Goal: Task Accomplishment & Management: Manage account settings

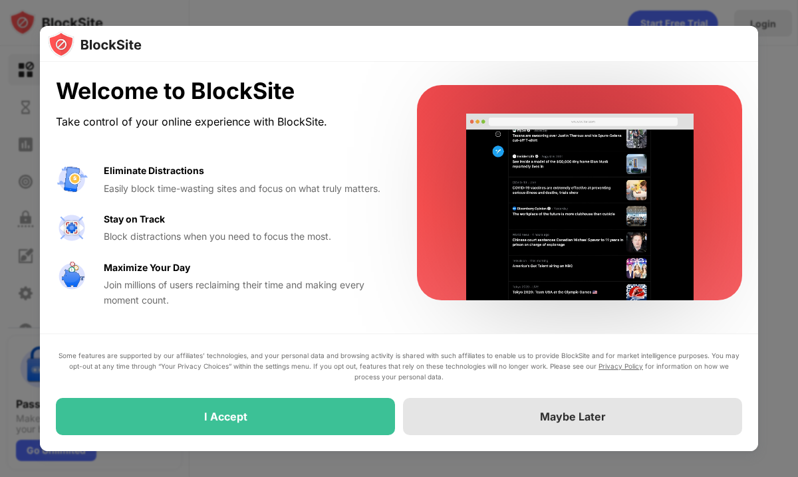
click at [475, 413] on div "Maybe Later" at bounding box center [572, 416] width 339 height 37
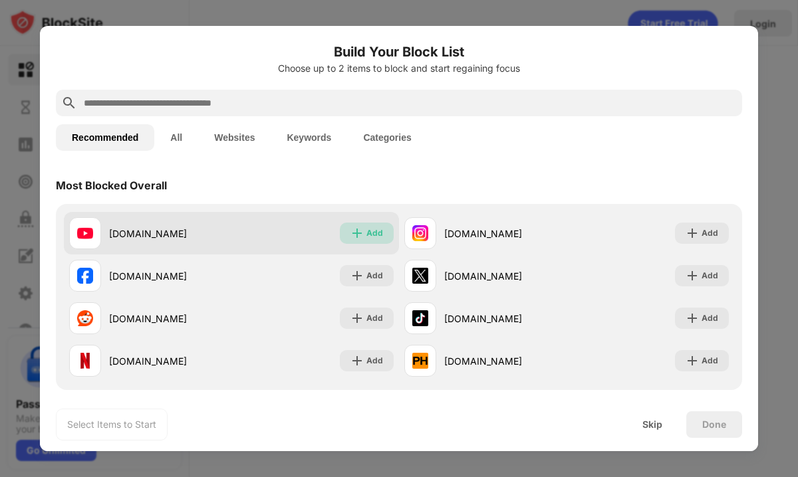
click at [372, 233] on div "Add" at bounding box center [374, 233] width 17 height 13
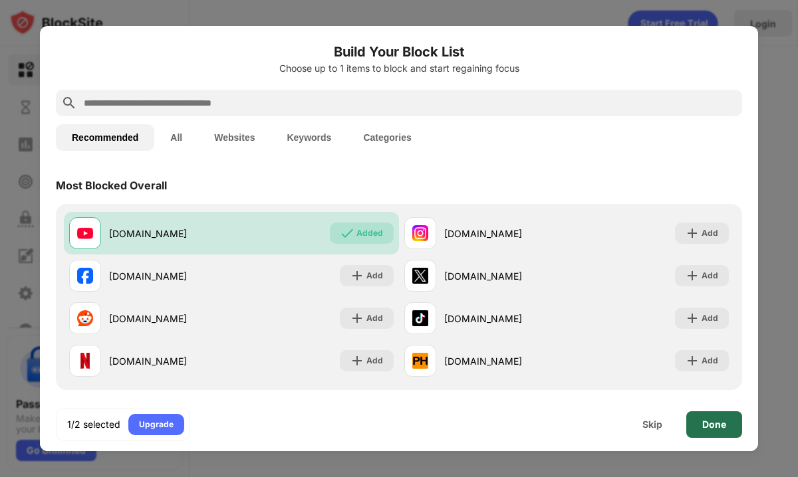
click at [699, 419] on div "Done" at bounding box center [714, 425] width 56 height 27
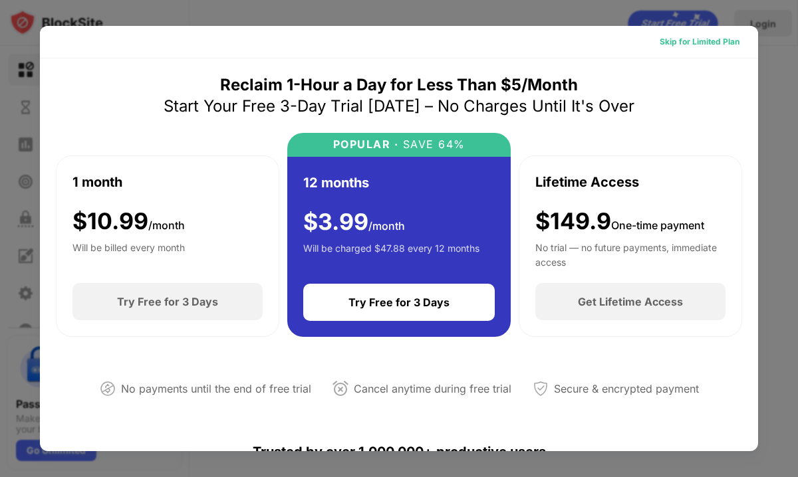
click at [710, 41] on div "Skip for Limited Plan" at bounding box center [700, 41] width 80 height 13
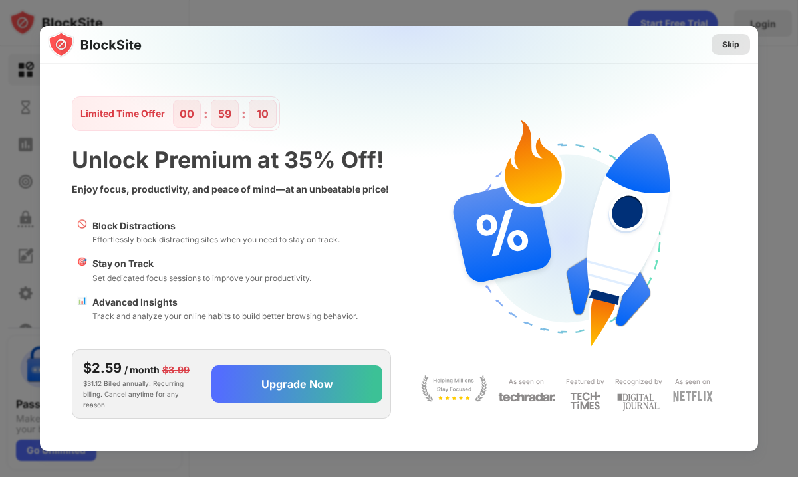
click at [741, 40] on div "Skip" at bounding box center [731, 44] width 39 height 21
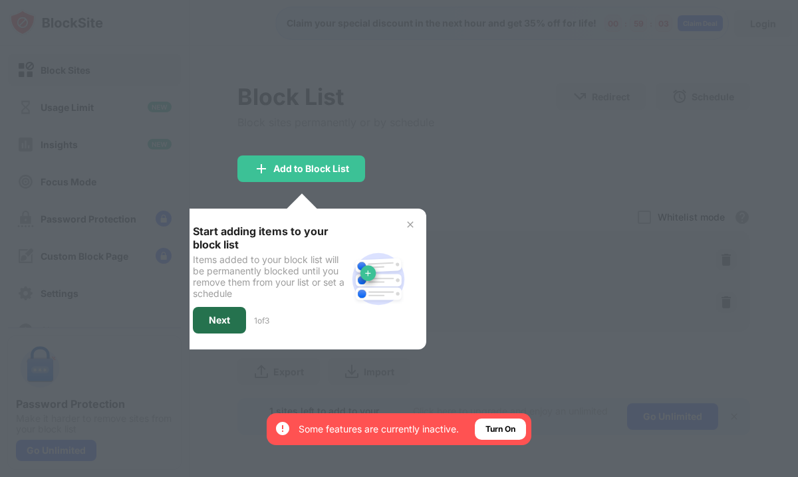
click at [235, 319] on div "Next" at bounding box center [219, 320] width 53 height 27
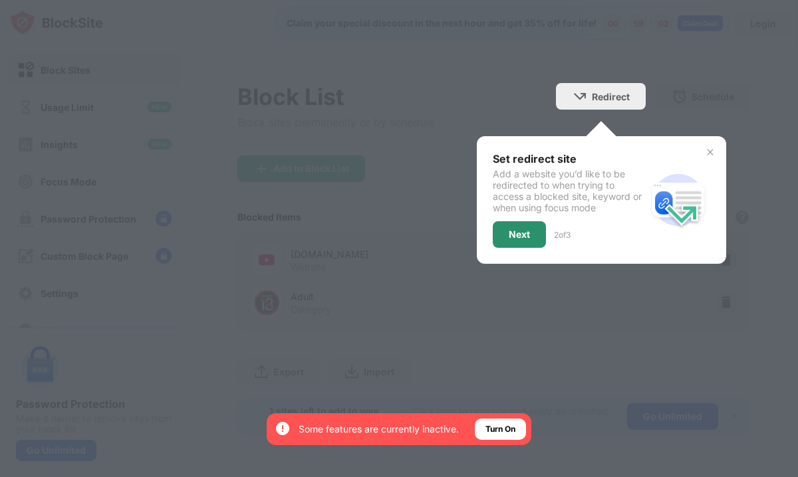
click at [517, 235] on div "Next" at bounding box center [519, 234] width 21 height 11
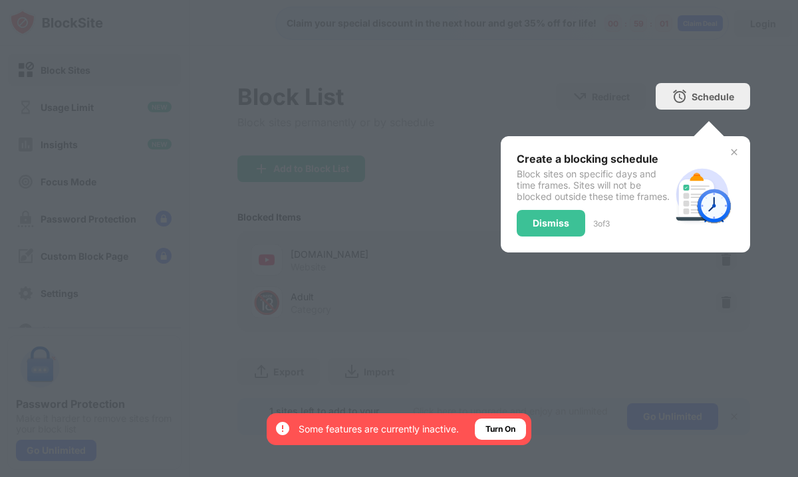
click at [546, 229] on div "Dismiss" at bounding box center [551, 223] width 37 height 11
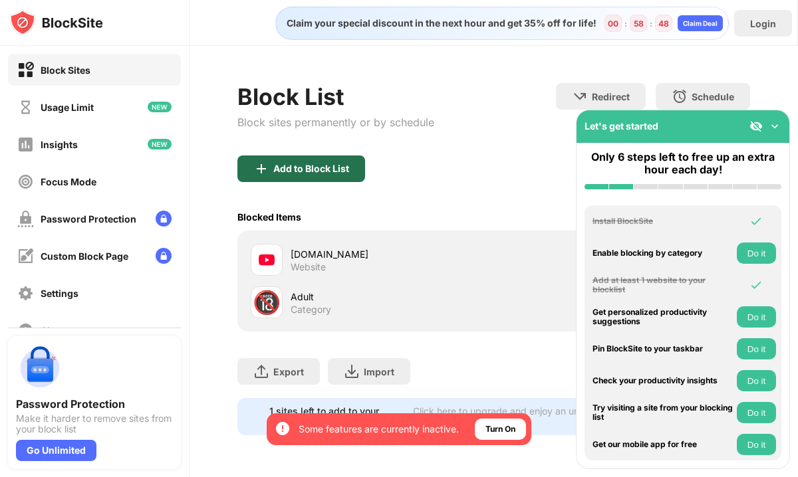
click at [317, 170] on div "Add to Block List" at bounding box center [311, 169] width 76 height 11
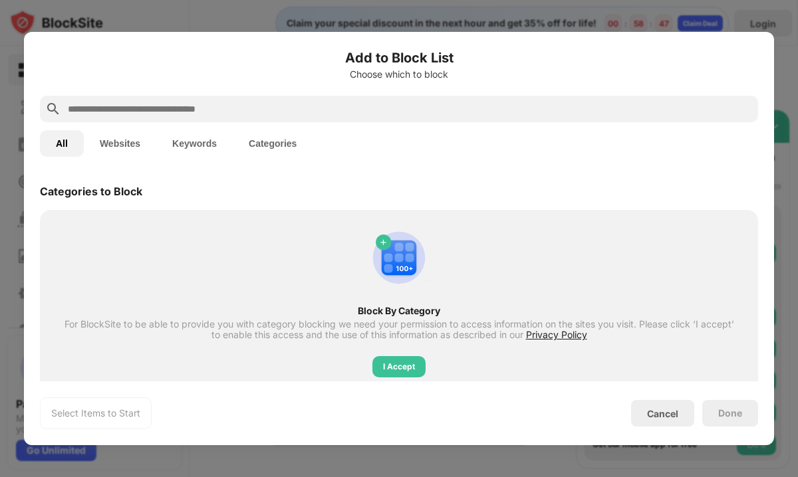
click at [296, 107] on input "text" at bounding box center [409, 109] width 686 height 16
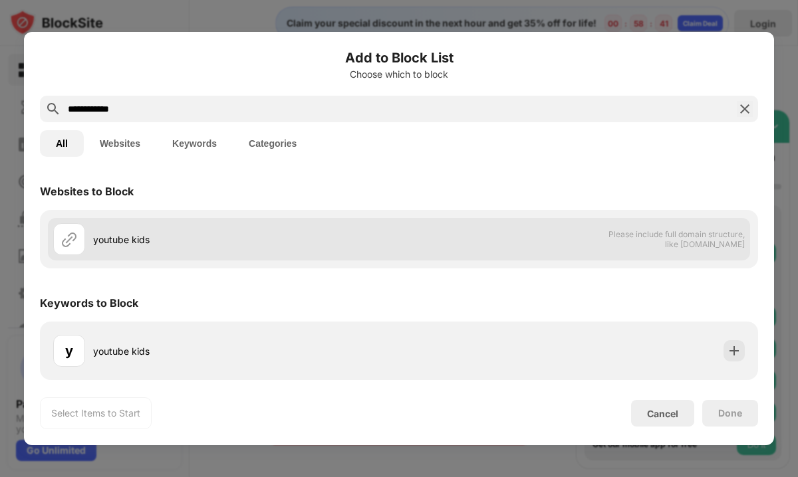
click at [110, 251] on div "youtube kids" at bounding box center [226, 239] width 346 height 32
click at [112, 243] on div "youtube kids" at bounding box center [246, 240] width 306 height 14
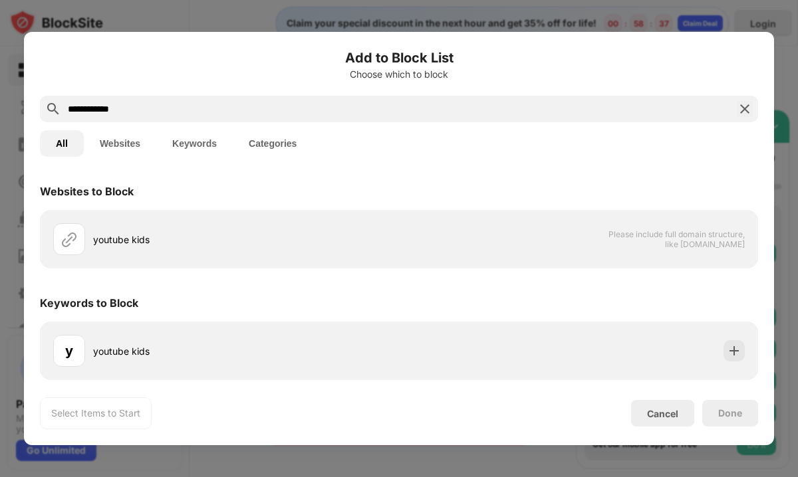
drag, startPoint x: 139, startPoint y: 110, endPoint x: 43, endPoint y: 84, distance: 99.8
click at [43, 84] on div "**********" at bounding box center [399, 239] width 718 height 382
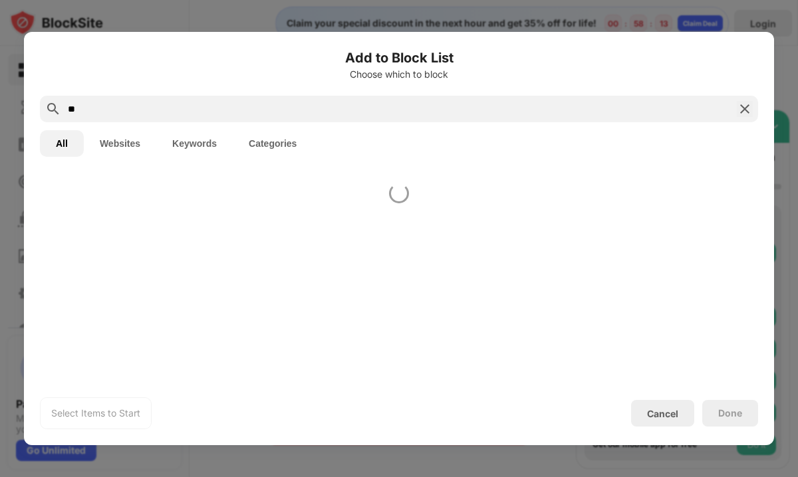
type input "*"
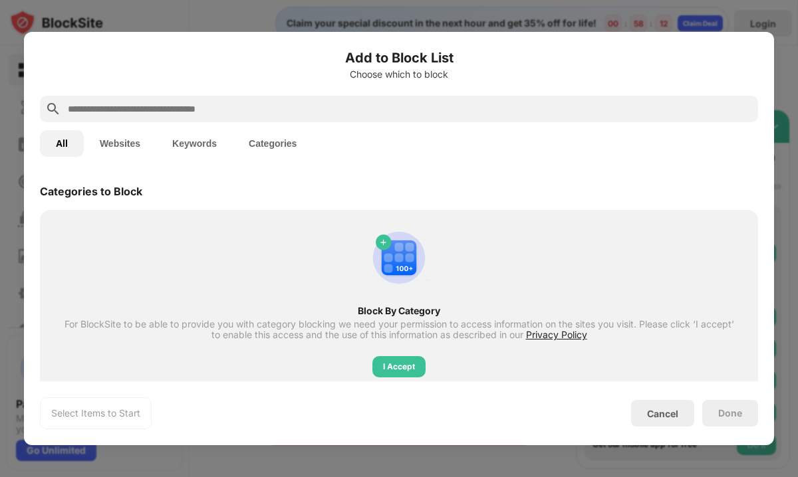
paste input "**********"
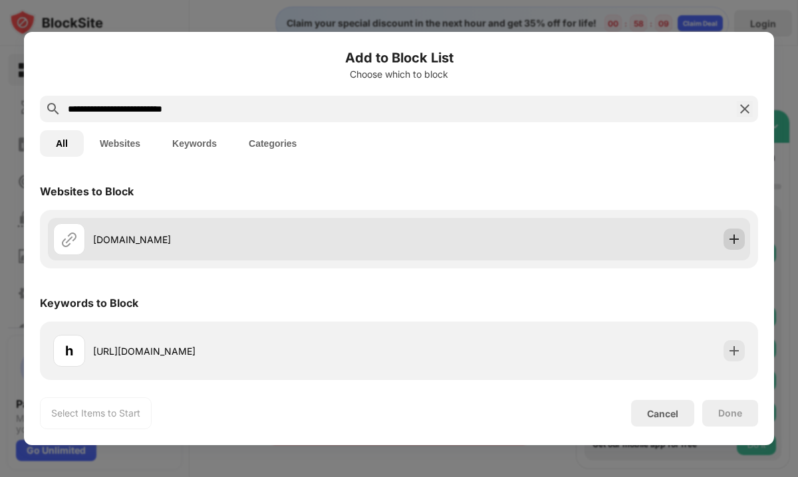
type input "**********"
click at [729, 239] on img at bounding box center [733, 239] width 13 height 13
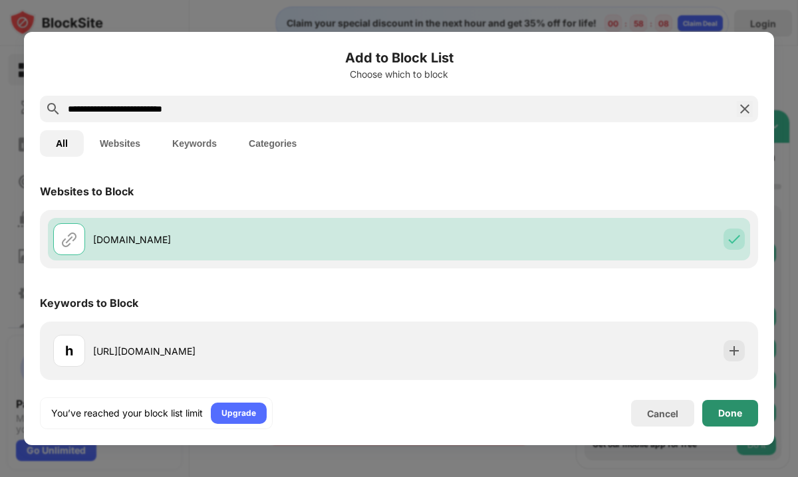
click at [732, 413] on div "Done" at bounding box center [730, 413] width 24 height 11
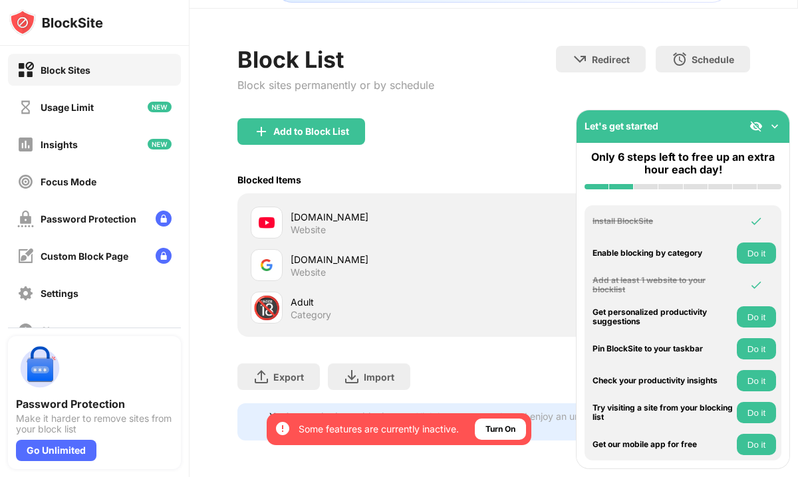
scroll to position [37, 0]
click at [489, 418] on div "By opting in, you ensure access to all the features and benefits that rely on t…" at bounding box center [399, 430] width 265 height 32
click at [490, 427] on div "Turn On" at bounding box center [500, 429] width 30 height 13
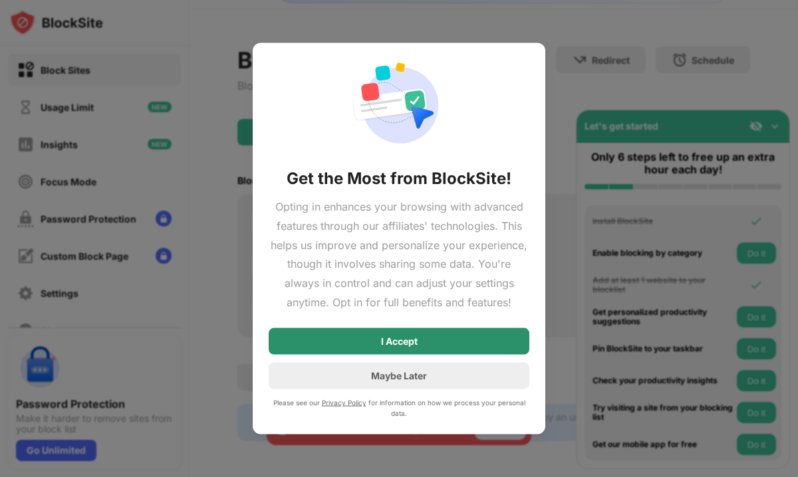
click at [465, 349] on div "I Accept" at bounding box center [399, 341] width 261 height 27
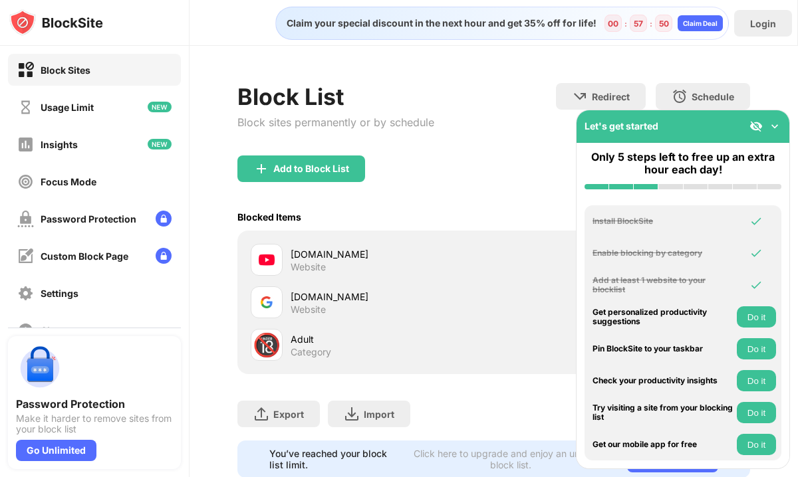
scroll to position [37, 0]
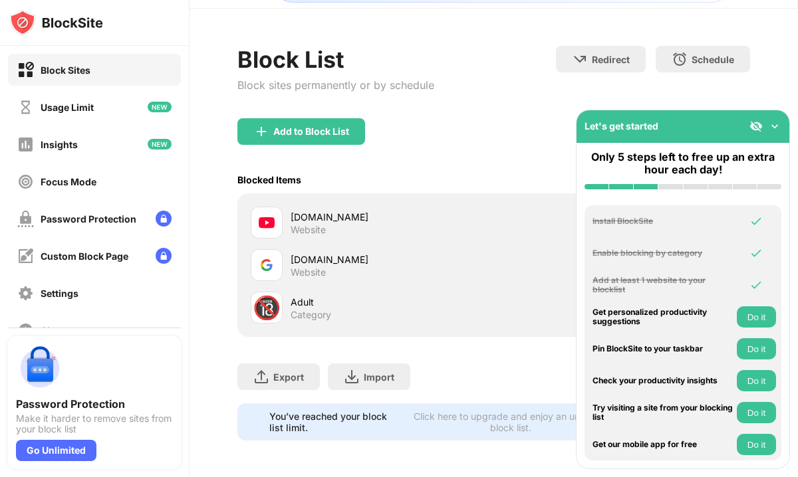
click at [769, 129] on img at bounding box center [774, 126] width 13 height 13
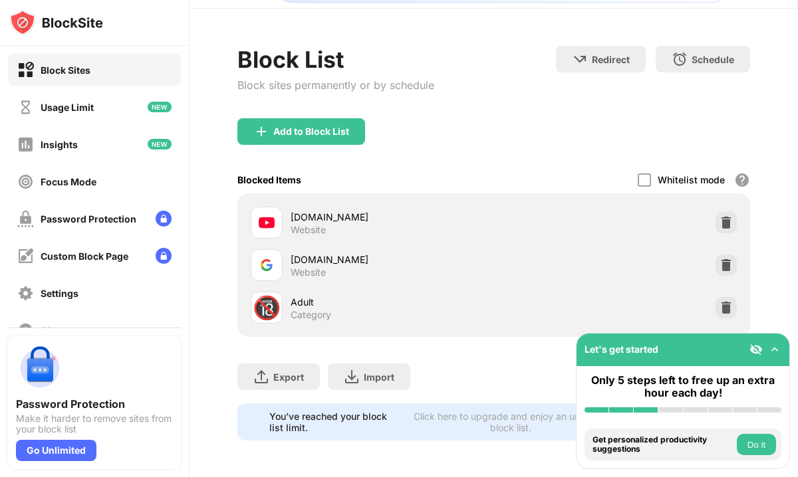
click at [753, 437] on button "Do it" at bounding box center [756, 444] width 39 height 21
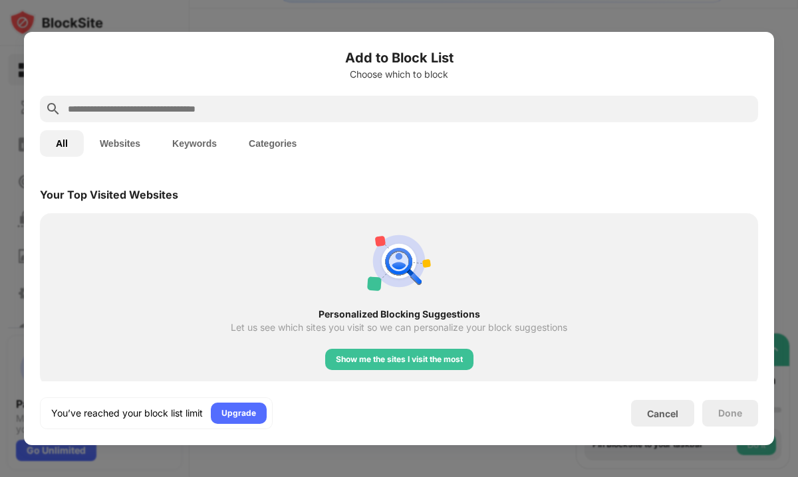
scroll to position [463, 0]
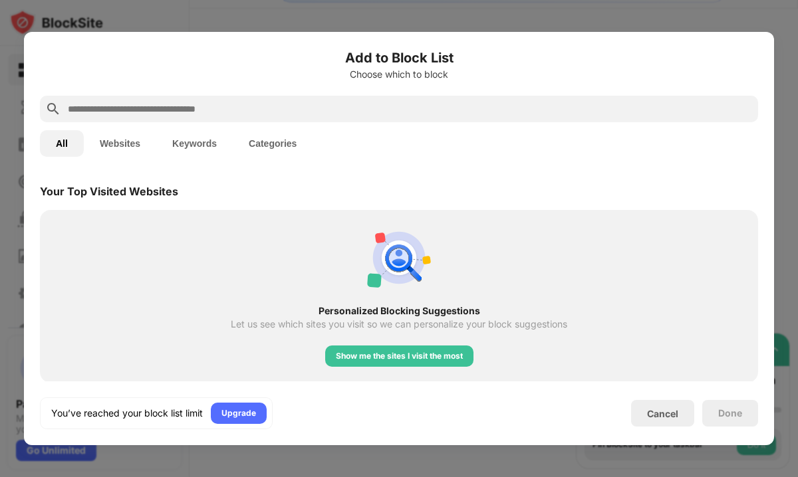
click at [719, 410] on div "Done" at bounding box center [730, 413] width 24 height 11
click at [663, 406] on div "Cancel" at bounding box center [662, 413] width 63 height 27
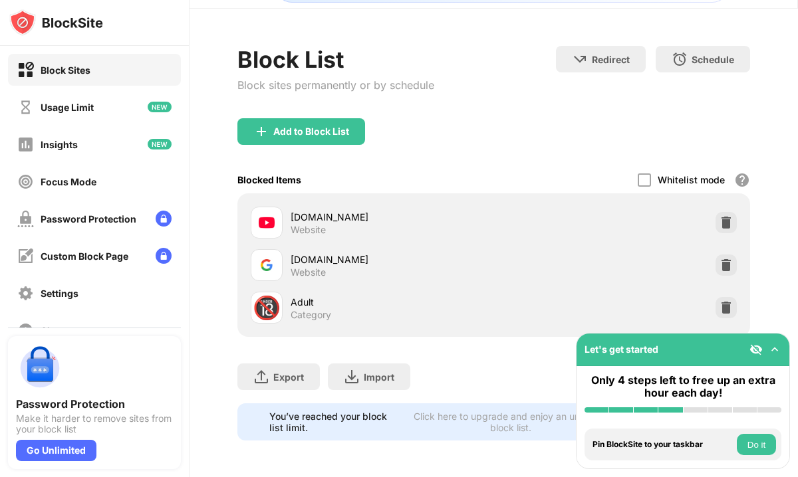
click at [124, 70] on div "Block Sites" at bounding box center [94, 70] width 173 height 32
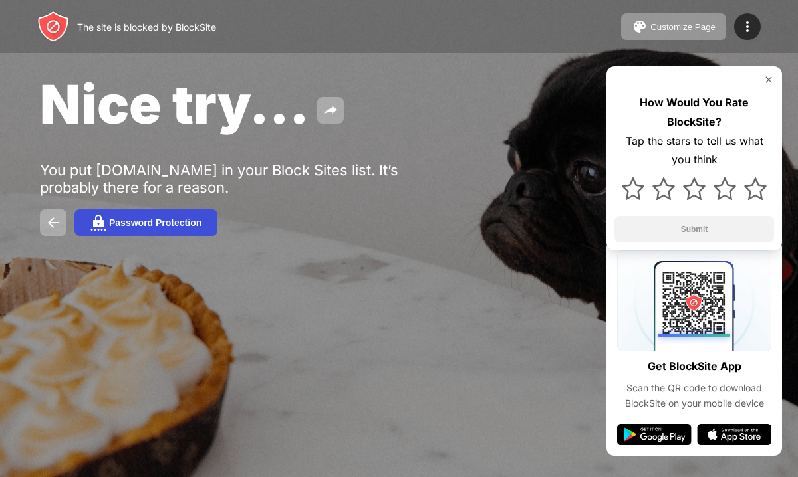
click at [145, 227] on div "Password Protection" at bounding box center [155, 222] width 92 height 11
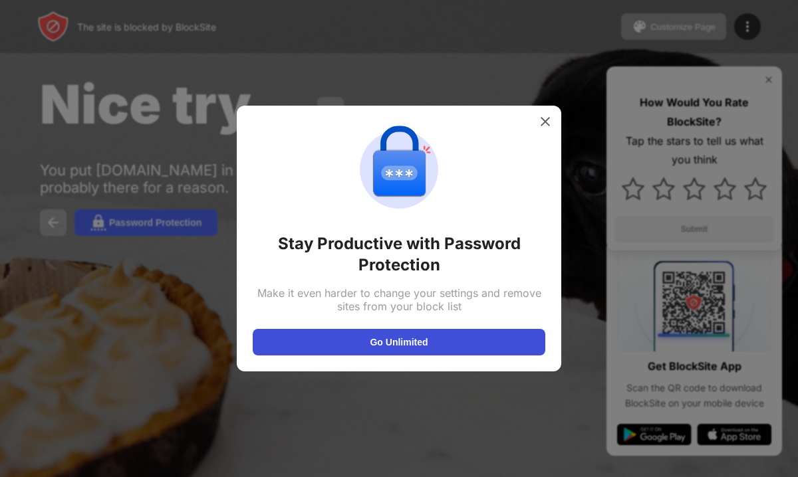
click at [424, 339] on button "Go Unlimited" at bounding box center [399, 342] width 293 height 27
